Goal: Check status: Check status

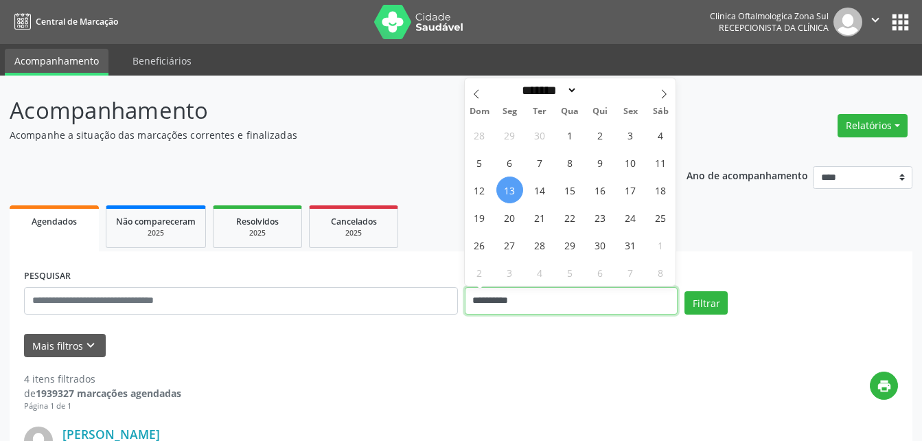
click at [517, 302] on input "**********" at bounding box center [572, 300] width 214 height 27
click at [542, 193] on span "14" at bounding box center [540, 189] width 27 height 27
type input "**********"
click at [542, 193] on span "14" at bounding box center [540, 189] width 27 height 27
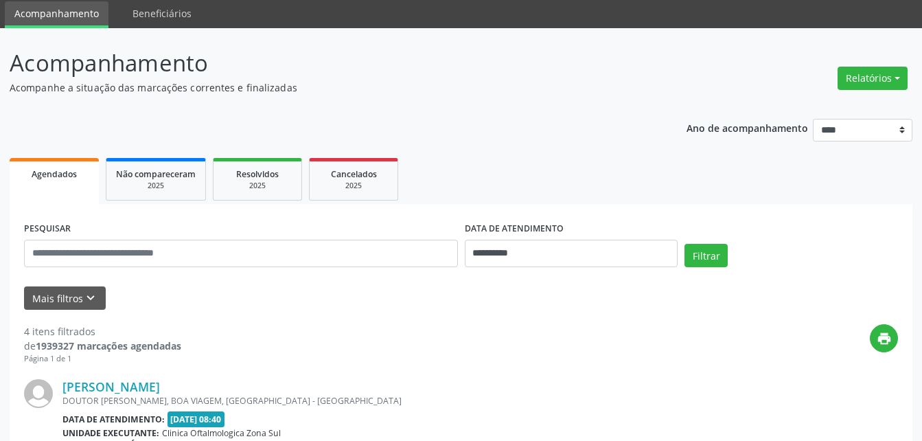
scroll to position [69, 0]
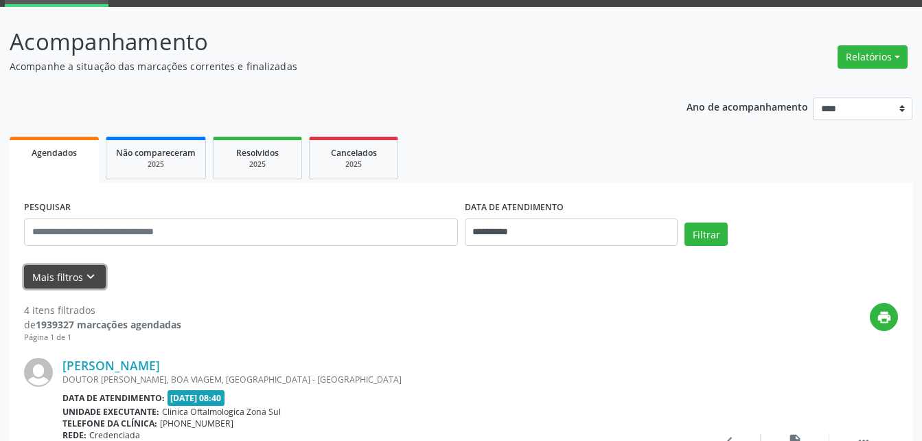
click at [65, 272] on button "Mais filtros keyboard_arrow_down" at bounding box center [65, 277] width 82 height 24
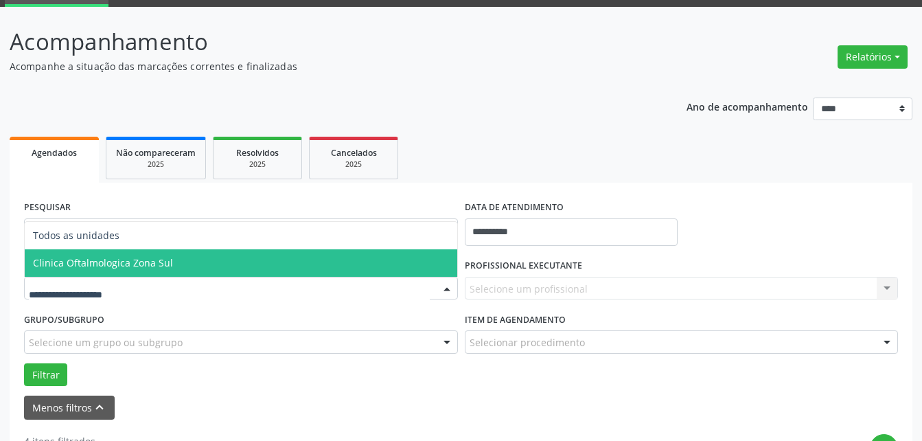
click at [128, 262] on span "Clinica Oftalmologica Zona Sul" at bounding box center [103, 262] width 140 height 13
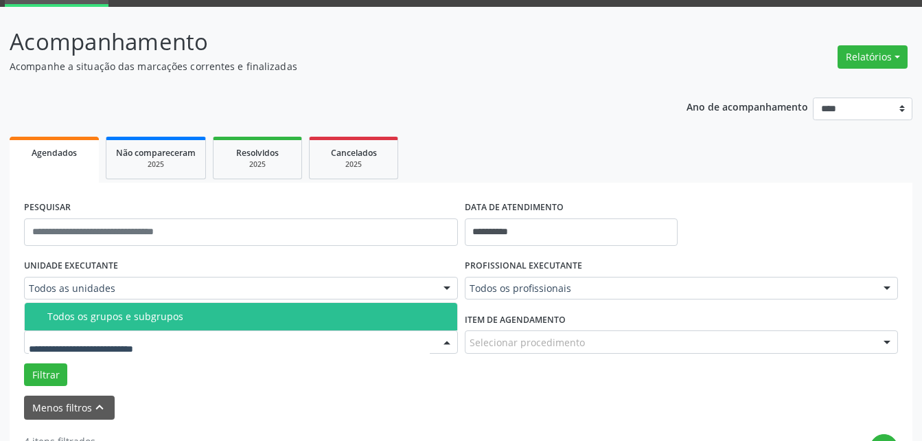
click at [79, 353] on div at bounding box center [241, 341] width 434 height 23
click at [96, 317] on div "Todos os grupos e subgrupos" at bounding box center [248, 316] width 402 height 11
click at [96, 317] on div "Grupo/Subgrupo Todos os grupos e subgrupos Nenhum resultado encontrado para: " …" at bounding box center [241, 331] width 434 height 44
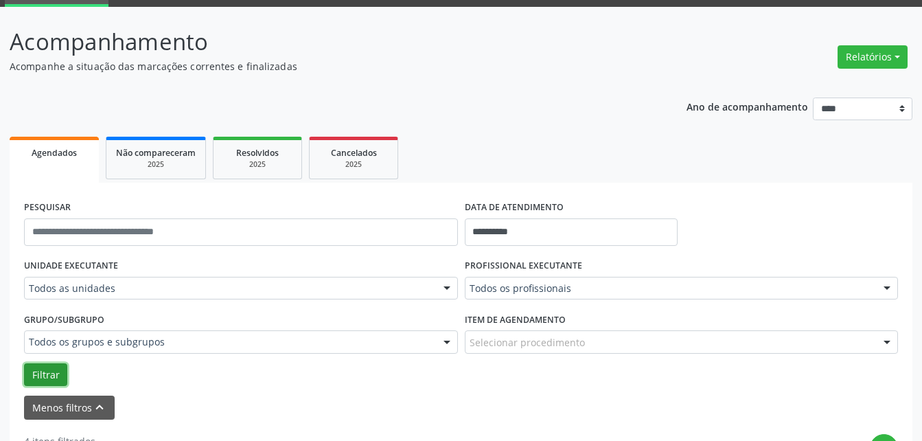
click at [53, 373] on button "Filtrar" at bounding box center [45, 374] width 43 height 23
